Goal: Obtain resource: Download file/media

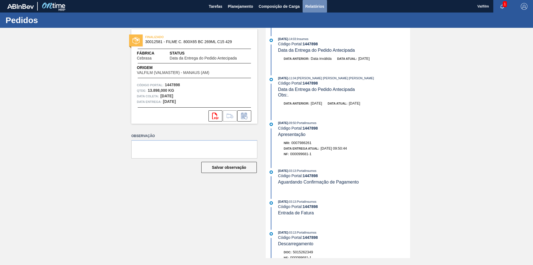
click at [319, 5] on span "Relatórios" at bounding box center [315, 6] width 19 height 7
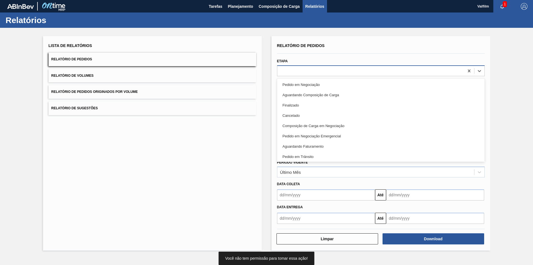
click at [326, 71] on div at bounding box center [371, 71] width 187 height 8
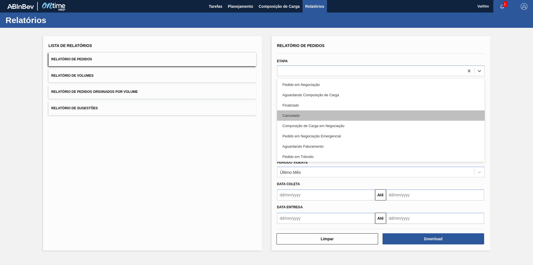
click at [300, 117] on div "Cancelado" at bounding box center [381, 115] width 208 height 10
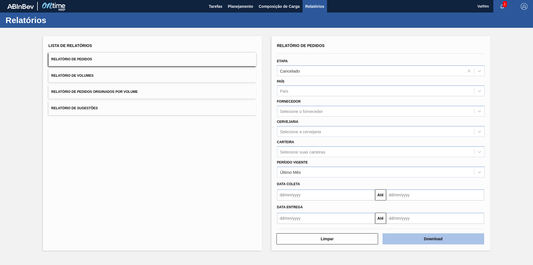
click at [464, 236] on button "Download" at bounding box center [434, 238] width 102 height 11
click at [351, 66] on div "Cancelado" at bounding box center [381, 70] width 208 height 11
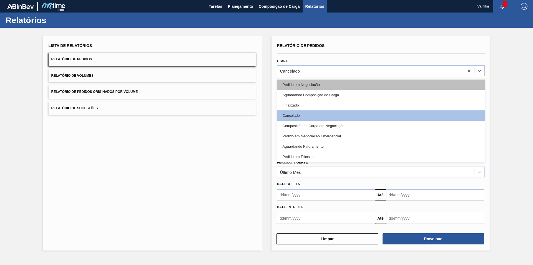
click at [316, 85] on div "Pedido em Negociação" at bounding box center [381, 84] width 208 height 10
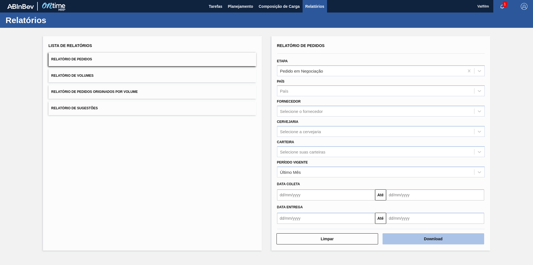
click at [447, 239] on button "Download" at bounding box center [434, 238] width 102 height 11
